Goal: Feedback & Contribution: Contribute content

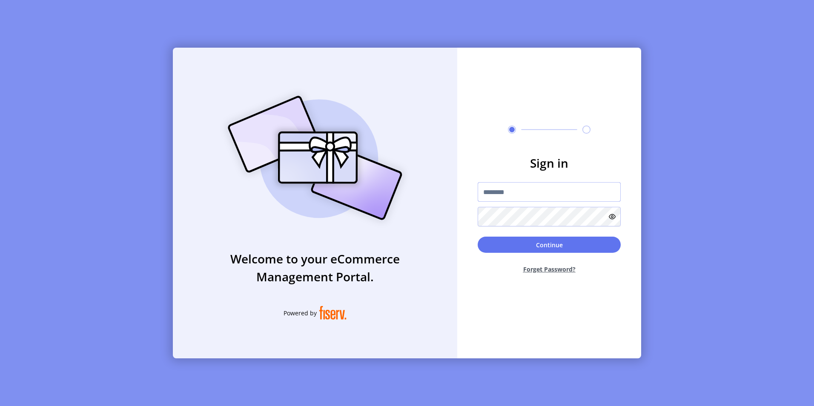
click at [508, 193] on input "text" at bounding box center [549, 192] width 143 height 20
type input "**********"
click at [478, 237] on button "Continue" at bounding box center [549, 245] width 143 height 16
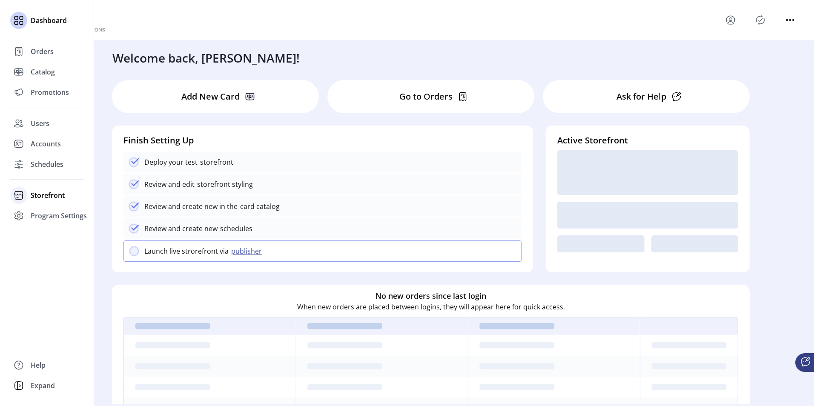
click at [34, 198] on span "Storefront" at bounding box center [48, 195] width 34 height 10
click at [37, 210] on span "Configuration" at bounding box center [53, 212] width 45 height 10
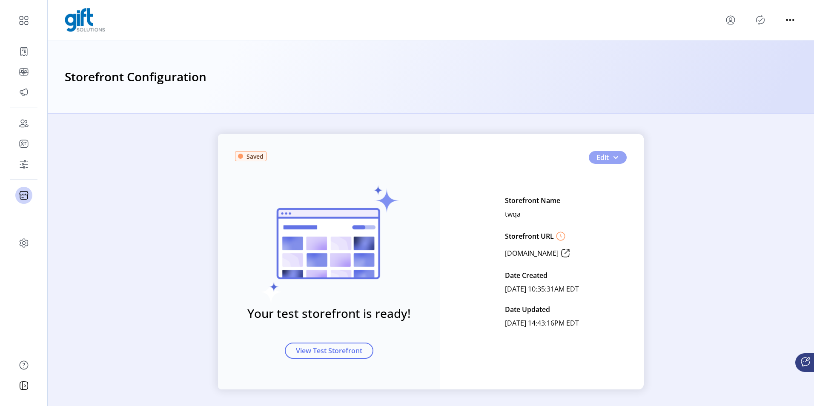
click at [615, 159] on span "button" at bounding box center [615, 157] width 7 height 7
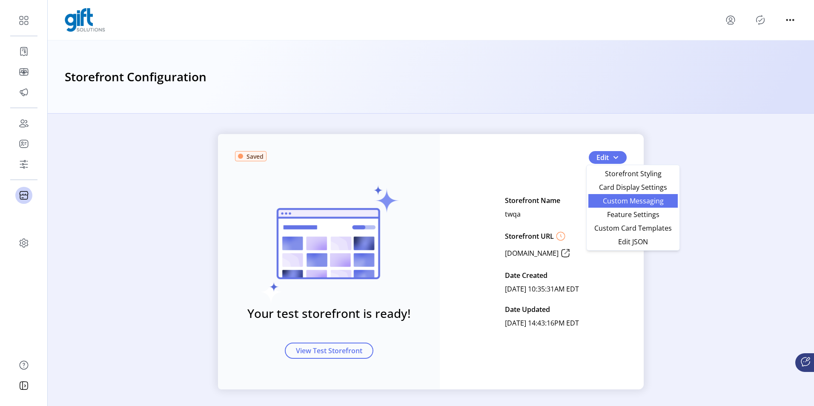
click at [632, 198] on span "Custom Messaging" at bounding box center [633, 201] width 79 height 7
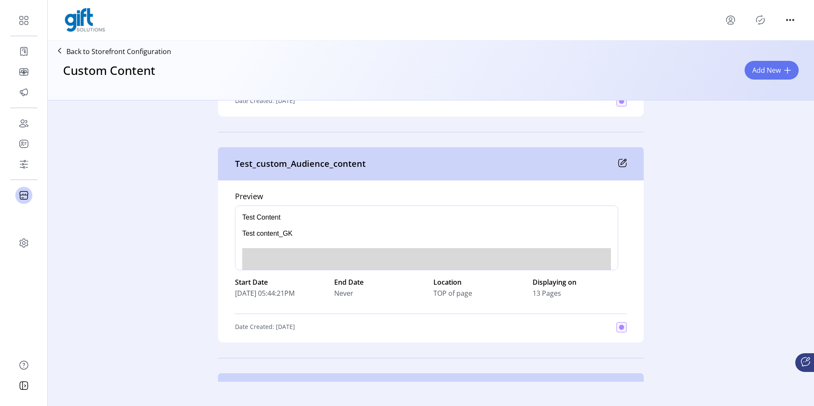
scroll to position [1774, 0]
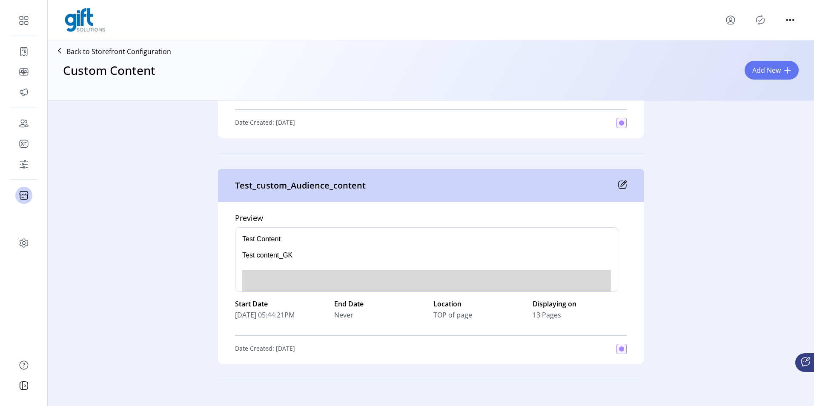
click at [623, 185] on icon at bounding box center [622, 185] width 9 height 9
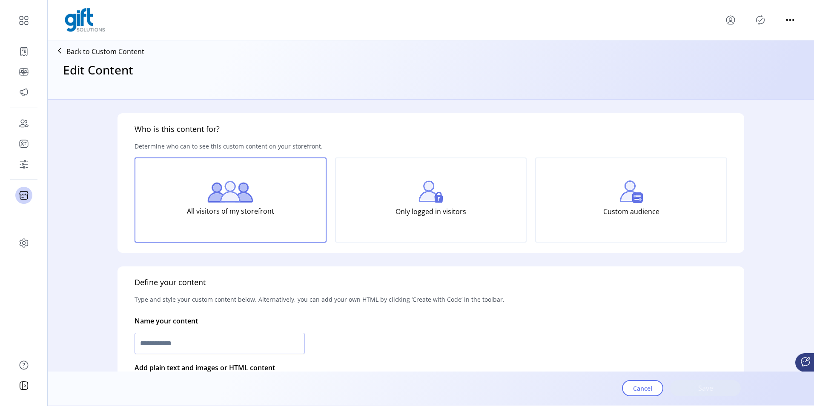
type input "**********"
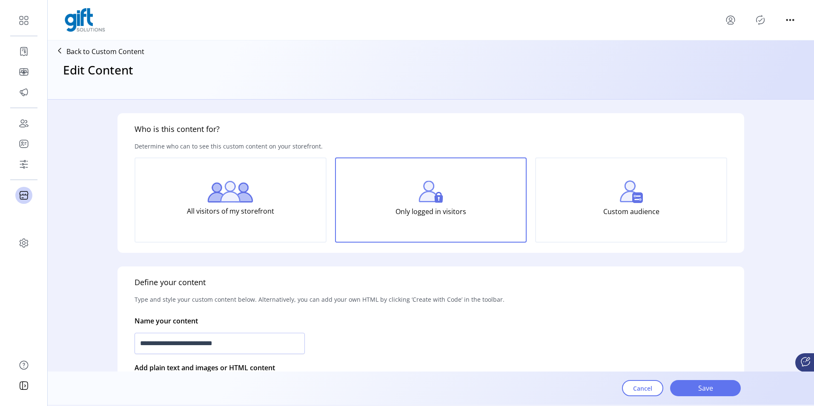
click at [79, 53] on p "Back to Custom Content" at bounding box center [105, 51] width 78 height 10
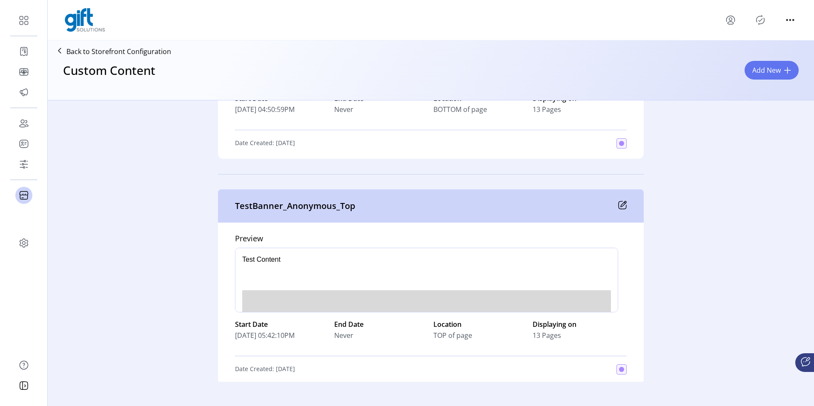
scroll to position [45, 0]
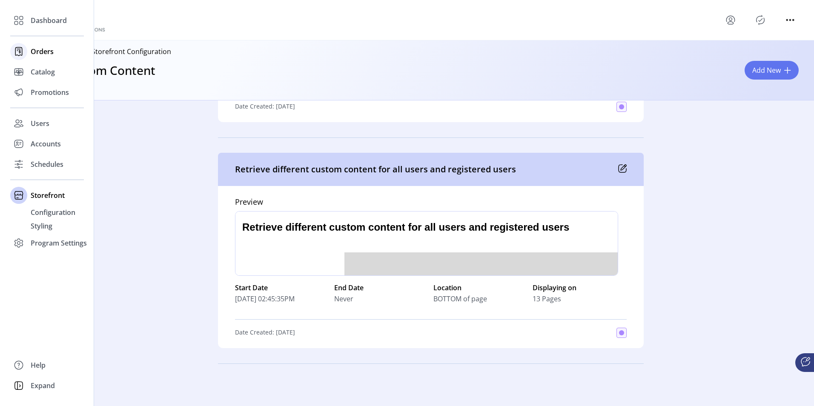
click at [27, 52] on div at bounding box center [18, 51] width 17 height 17
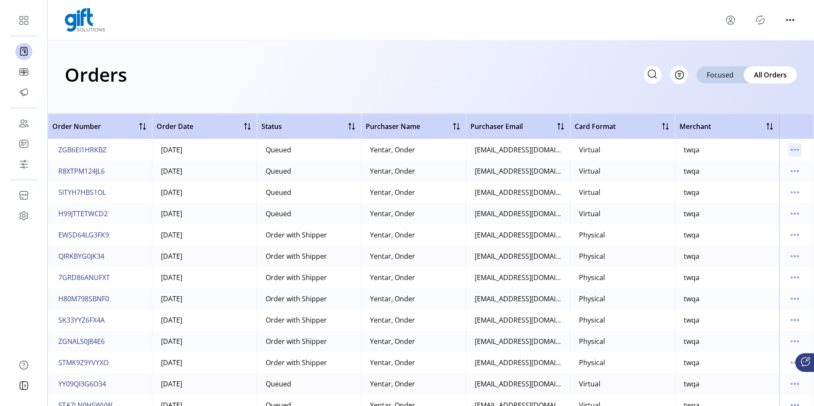
click at [792, 152] on icon "menu" at bounding box center [795, 150] width 14 height 14
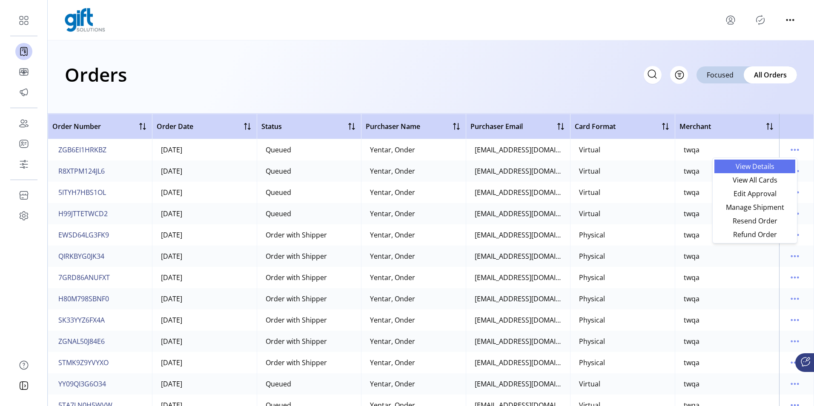
click at [754, 167] on span "View Details" at bounding box center [755, 166] width 71 height 7
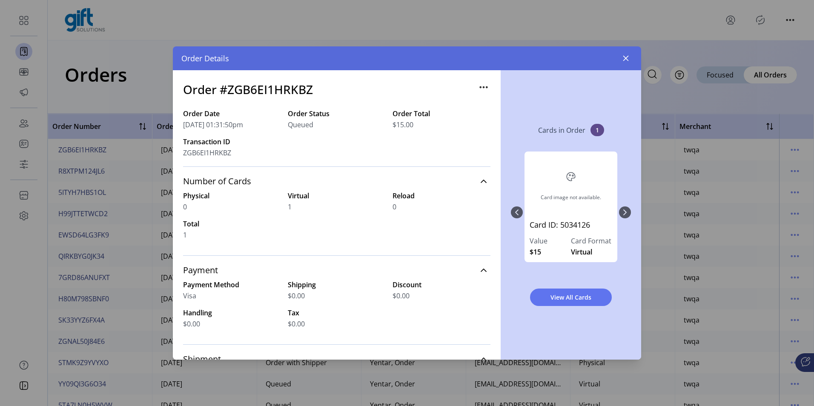
click at [628, 212] on div "Card image not available. Card ID: 5034126 Value $15 Card Format Virtual" at bounding box center [571, 212] width 120 height 139
click at [626, 63] on button "button" at bounding box center [626, 59] width 14 height 14
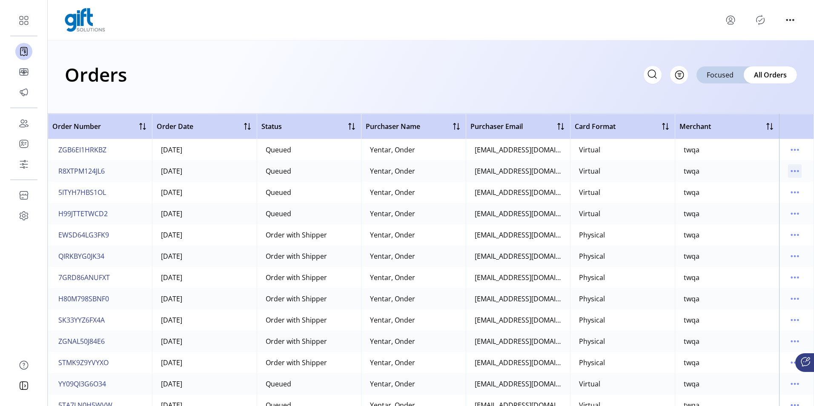
click at [791, 174] on icon "menu" at bounding box center [795, 171] width 14 height 14
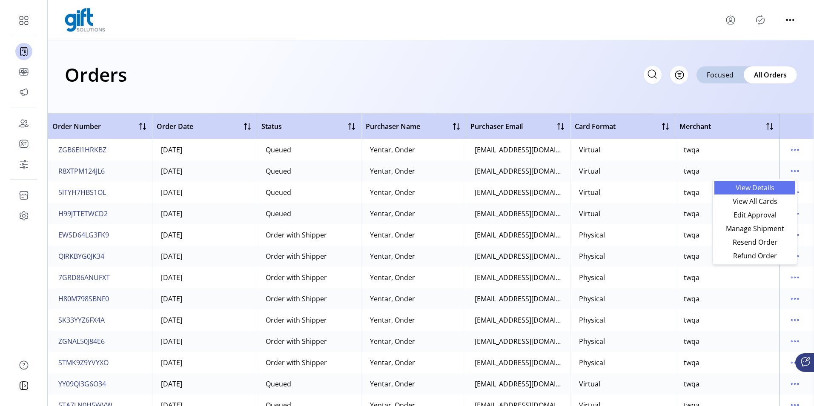
click at [738, 187] on span "View Details" at bounding box center [755, 187] width 71 height 7
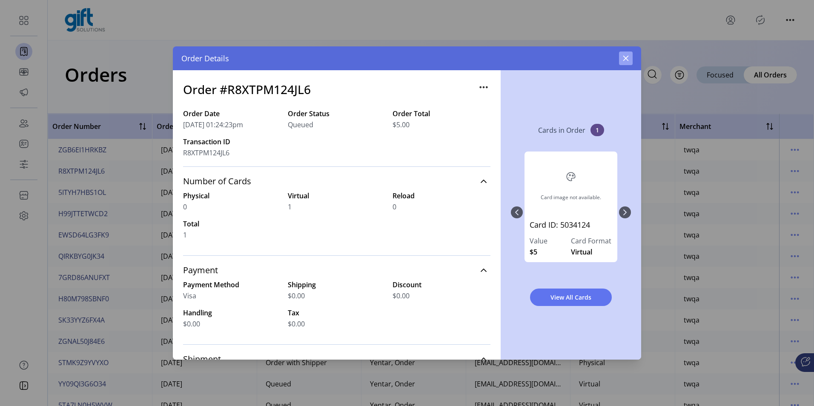
click at [624, 62] on button "button" at bounding box center [626, 59] width 14 height 14
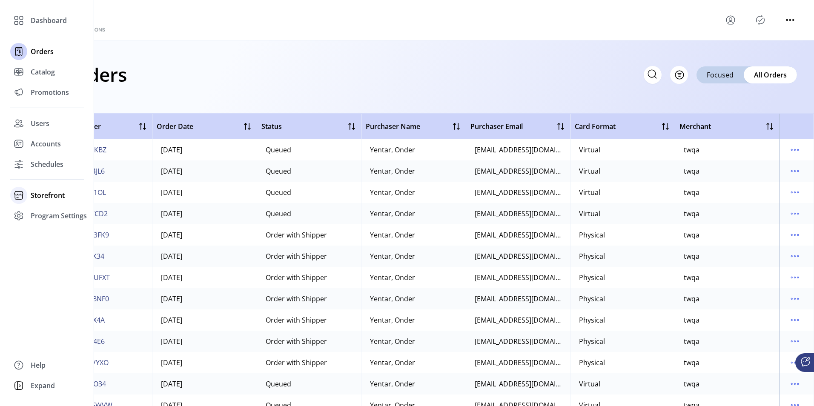
click at [20, 204] on div at bounding box center [18, 195] width 17 height 20
click at [37, 212] on span "Configuration" at bounding box center [53, 212] width 45 height 10
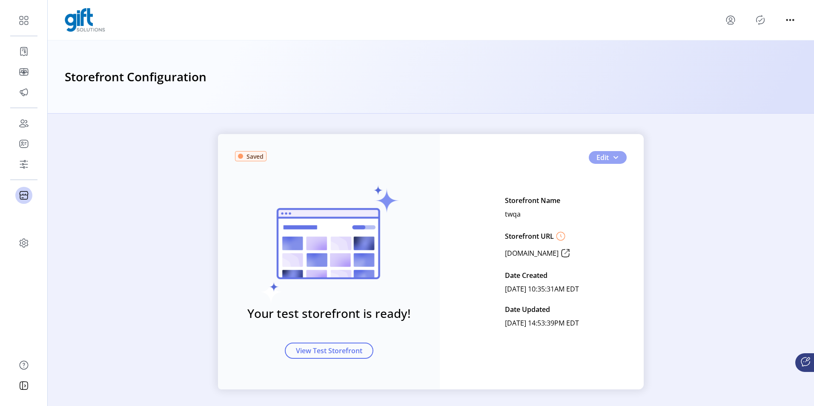
click at [612, 155] on span "button" at bounding box center [615, 157] width 7 height 7
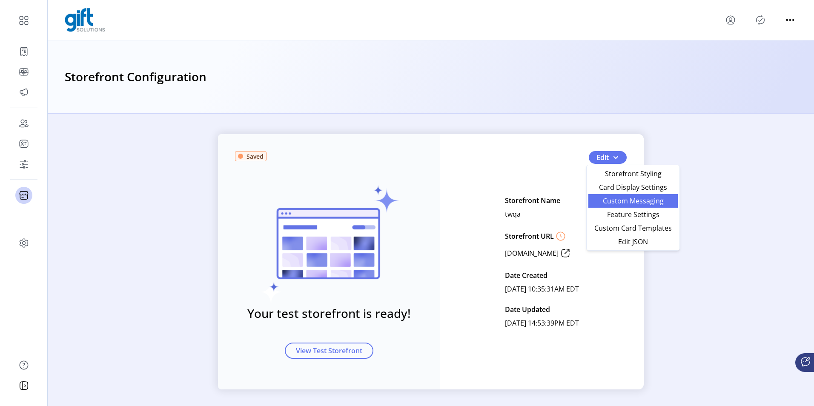
click at [613, 204] on span "Custom Messaging" at bounding box center [633, 201] width 79 height 7
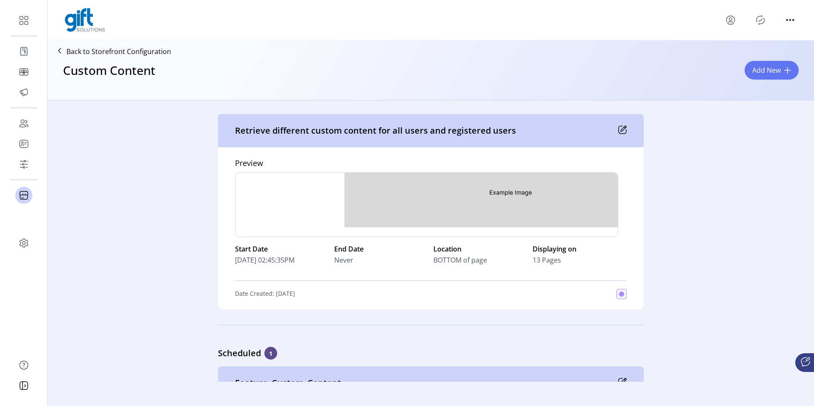
scroll to position [4754, 0]
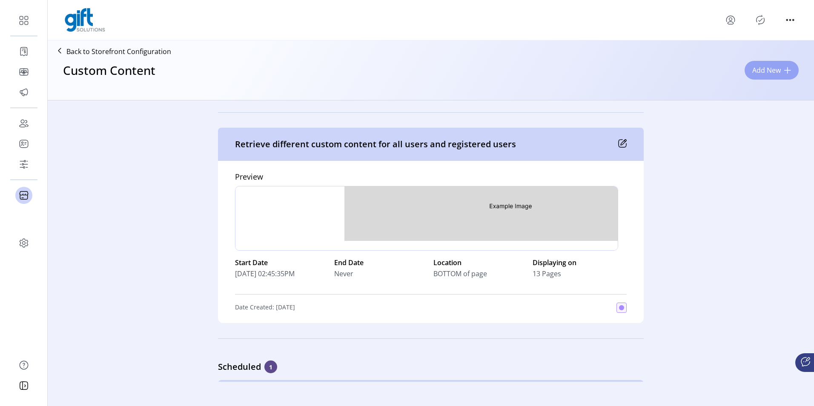
click at [772, 75] on span "Add New" at bounding box center [766, 70] width 29 height 10
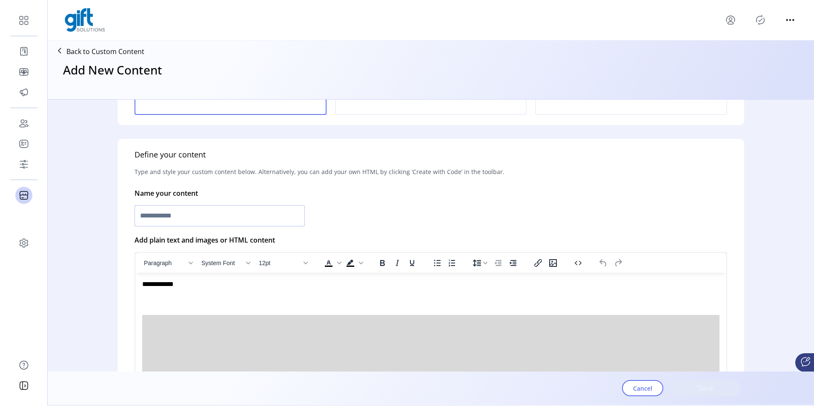
click at [214, 217] on input "text" at bounding box center [220, 215] width 170 height 21
click at [156, 225] on input "*" at bounding box center [220, 215] width 170 height 21
paste input "**********"
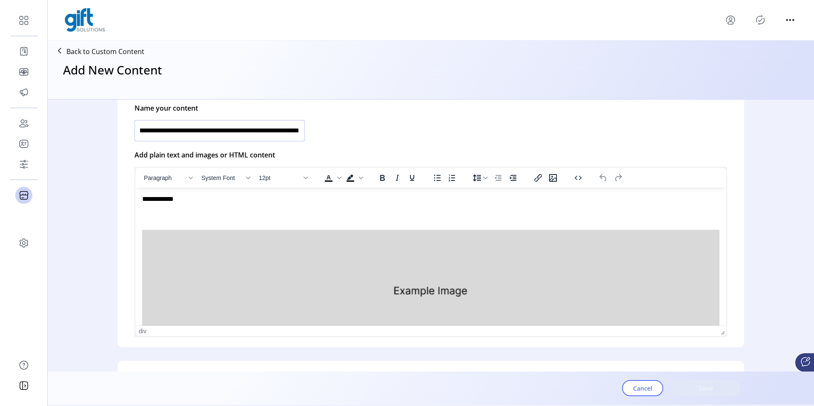
type input "**********"
click at [348, 252] on img "Rich Text Area. Press ALT-0 for help." at bounding box center [430, 290] width 577 height 121
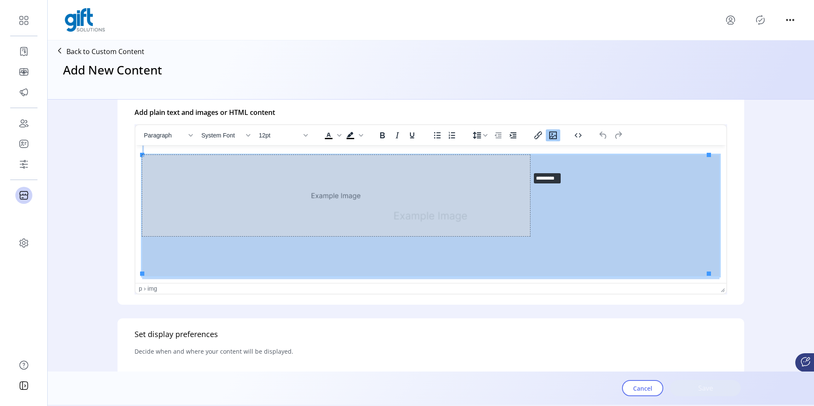
drag, startPoint x: 709, startPoint y: 272, endPoint x: 530, endPoint y: 169, distance: 206.6
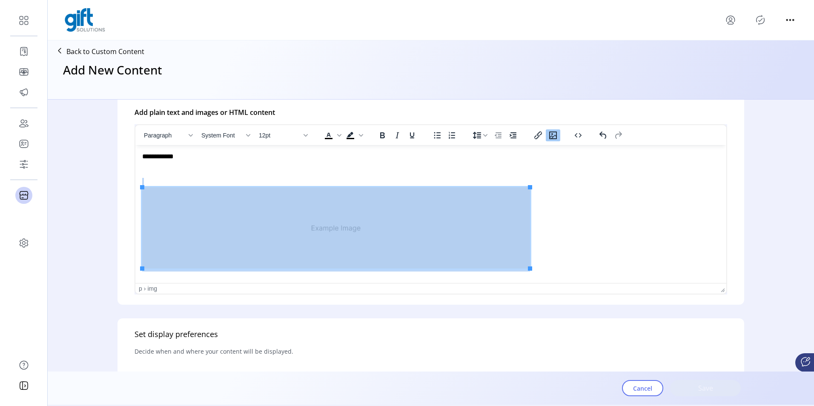
click at [326, 193] on img "Rich Text Area. Press ALT-0 for help." at bounding box center [336, 227] width 388 height 81
click at [514, 135] on icon "Increase indent" at bounding box center [513, 135] width 10 height 10
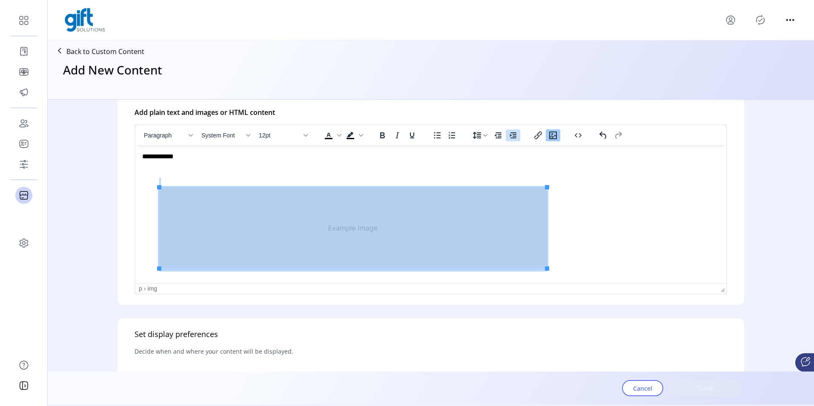
click at [514, 135] on icon "Increase indent" at bounding box center [513, 135] width 10 height 10
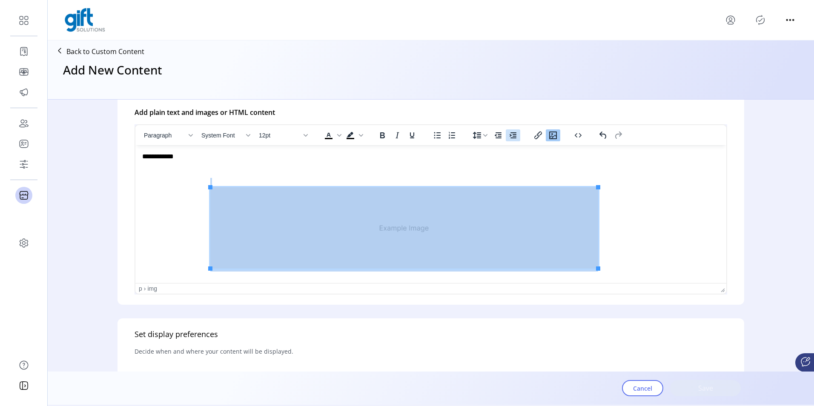
click at [514, 135] on icon "Increase indent" at bounding box center [513, 135] width 10 height 10
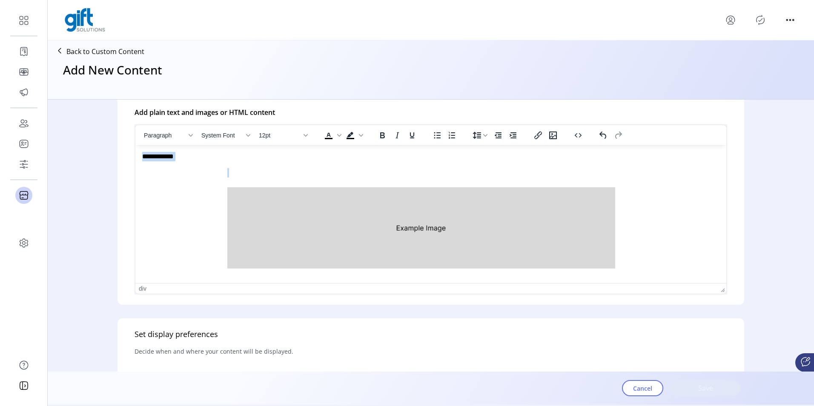
drag, startPoint x: 293, startPoint y: 170, endPoint x: 269, endPoint y: 297, distance: 128.9
click at [135, 149] on html "**********" at bounding box center [430, 211] width 591 height 133
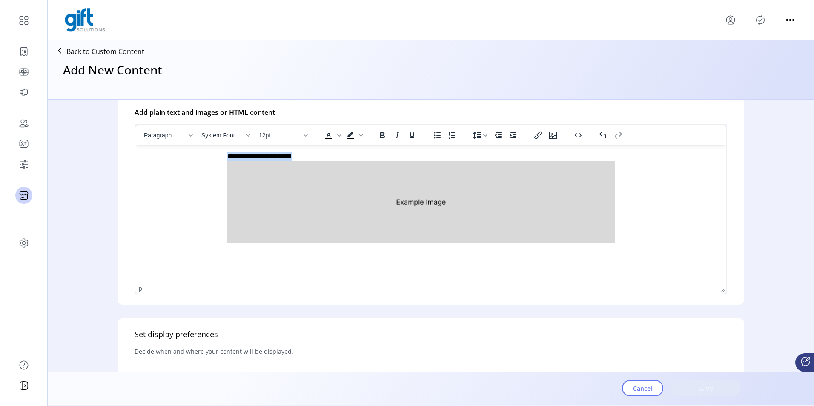
drag, startPoint x: 441, startPoint y: 157, endPoint x: 352, endPoint y: 155, distance: 89.4
click at [352, 155] on p "**********" at bounding box center [428, 198] width 573 height 93
click at [358, 135] on span "Background color Black" at bounding box center [361, 135] width 7 height 12
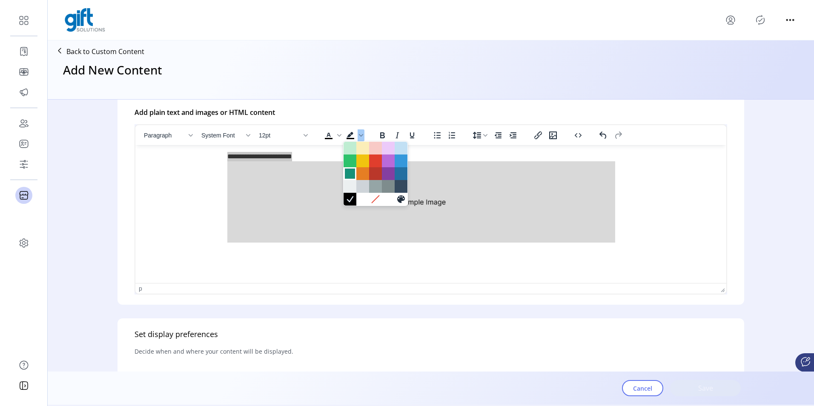
click at [349, 172] on div at bounding box center [350, 174] width 10 height 10
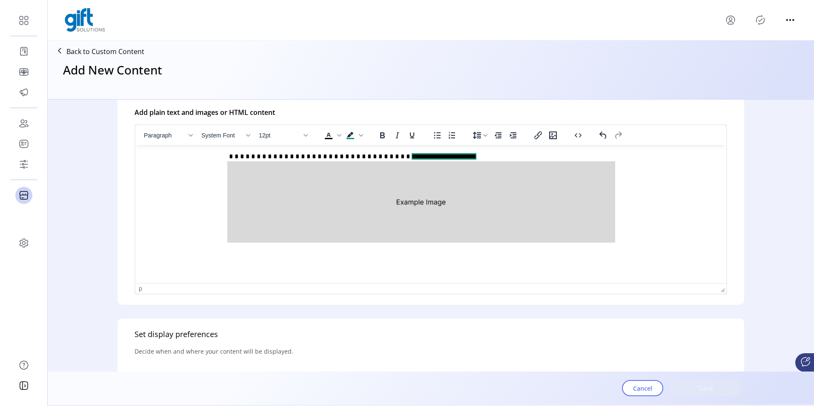
click at [311, 159] on p "**********" at bounding box center [428, 198] width 573 height 93
click at [492, 235] on img "Rich Text Area. Press ALT-0 for help." at bounding box center [421, 201] width 388 height 81
click at [486, 252] on html "**********" at bounding box center [430, 198] width 591 height 107
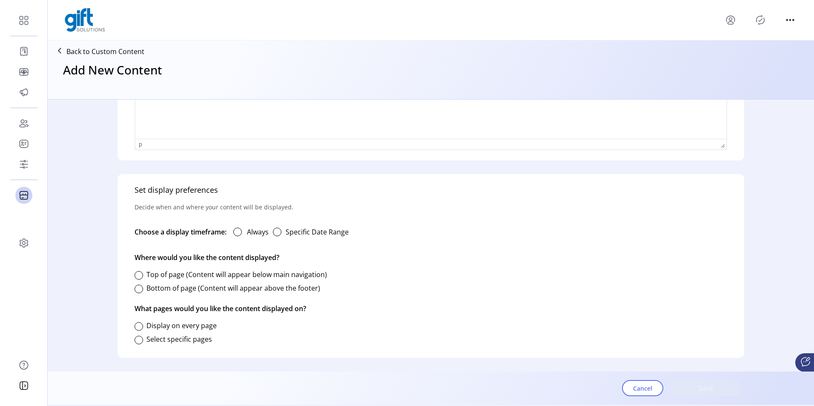
click at [238, 227] on div "Always" at bounding box center [248, 232] width 42 height 17
click at [238, 229] on div at bounding box center [237, 232] width 9 height 9
click at [141, 275] on div at bounding box center [139, 275] width 9 height 9
click at [140, 343] on div at bounding box center [139, 340] width 9 height 9
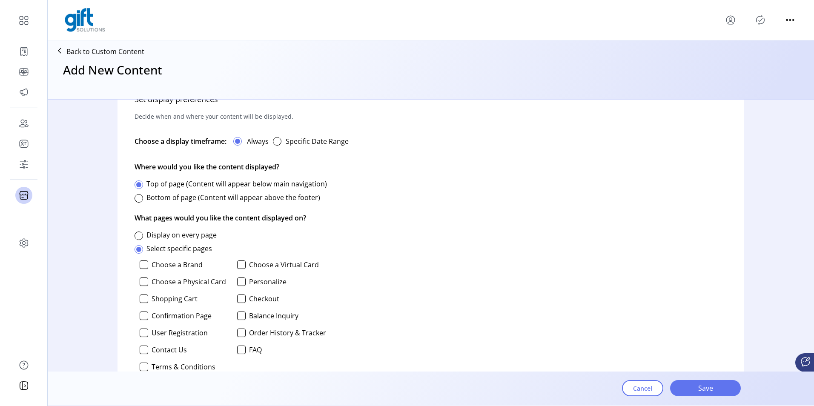
scroll to position [491, 0]
click at [255, 299] on label "Checkout" at bounding box center [264, 298] width 30 height 7
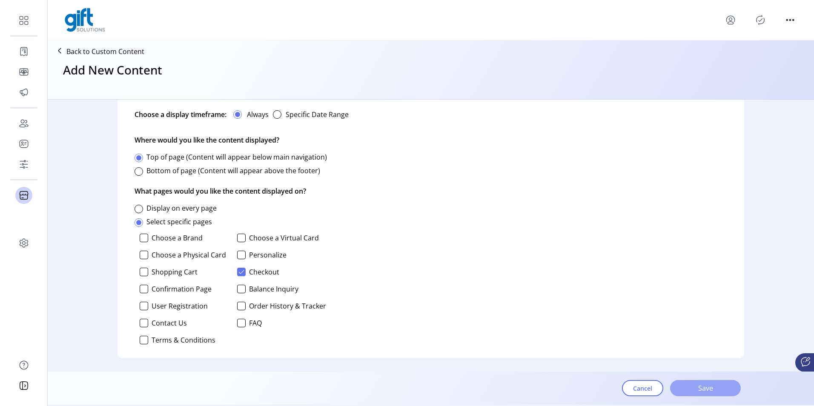
click at [696, 390] on span "Save" at bounding box center [705, 388] width 49 height 10
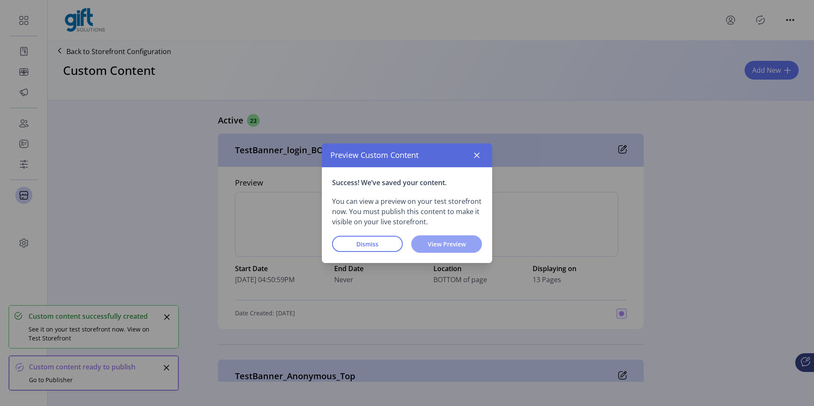
click at [428, 240] on span "View Preview" at bounding box center [446, 244] width 49 height 9
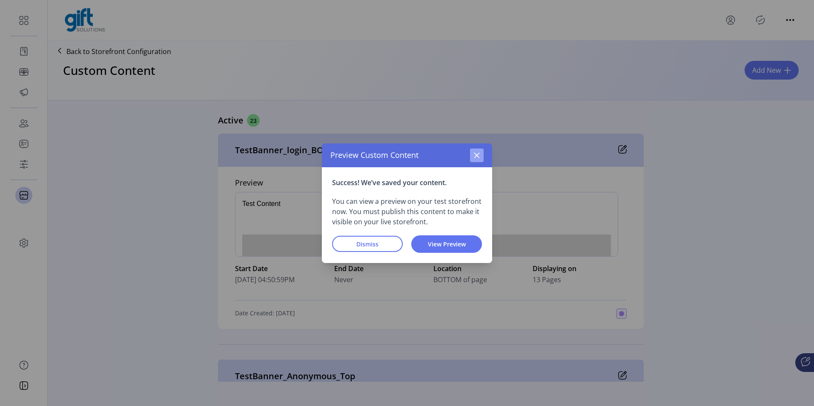
click at [476, 157] on icon "button" at bounding box center [477, 155] width 7 height 7
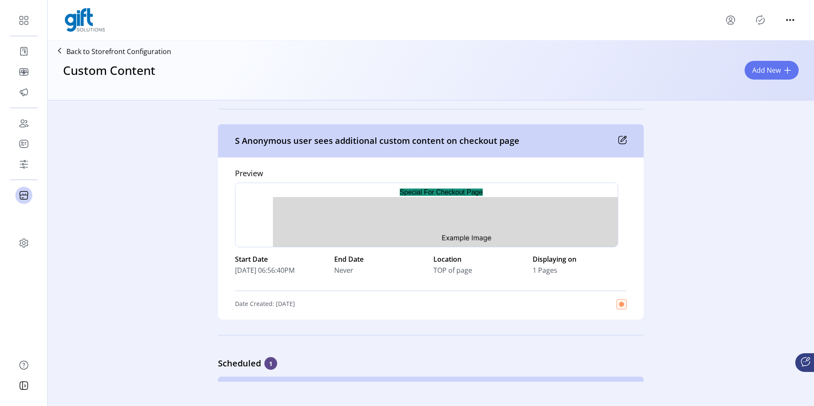
scroll to position [0, 55]
click at [759, 17] on icon "Publisher Panel" at bounding box center [761, 20] width 14 height 14
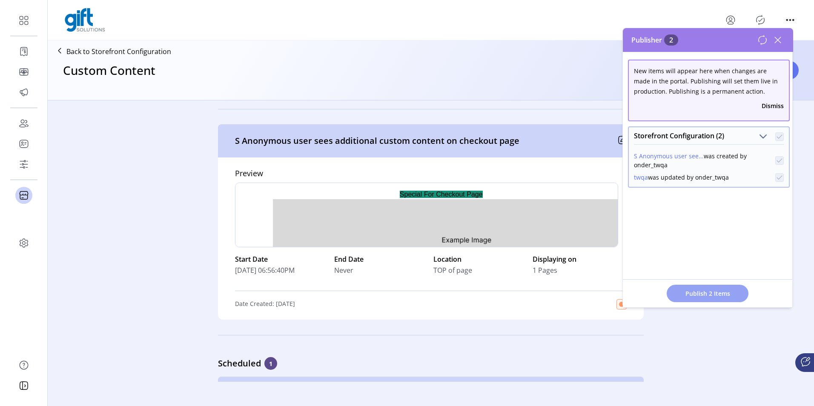
click at [699, 291] on span "Publish 2 Items" at bounding box center [708, 293] width 60 height 9
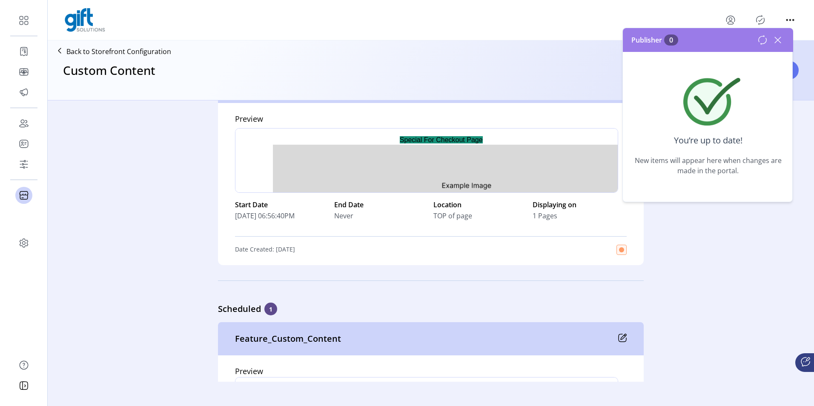
scroll to position [5193, 0]
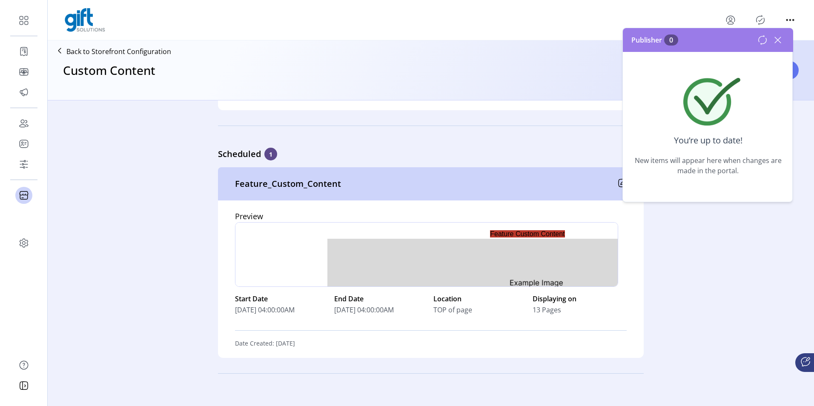
click at [777, 38] on icon at bounding box center [778, 40] width 14 height 14
